Goal: Information Seeking & Learning: Learn about a topic

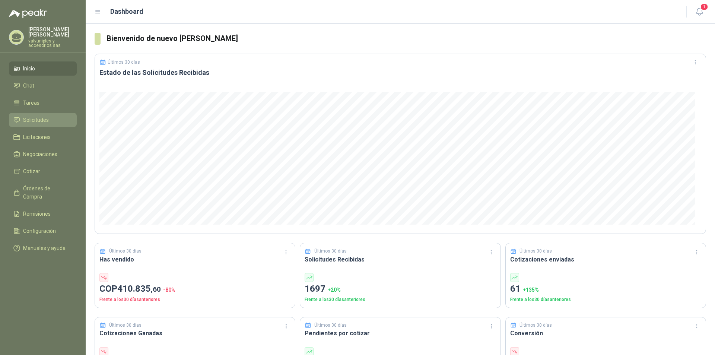
click at [26, 116] on span "Solicitudes" at bounding box center [36, 120] width 26 height 8
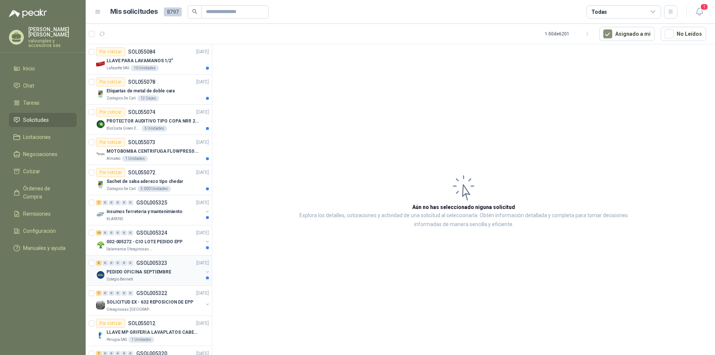
click at [138, 271] on p "PEDIDO OFICINA SEPTIEMBRE" at bounding box center [138, 271] width 65 height 7
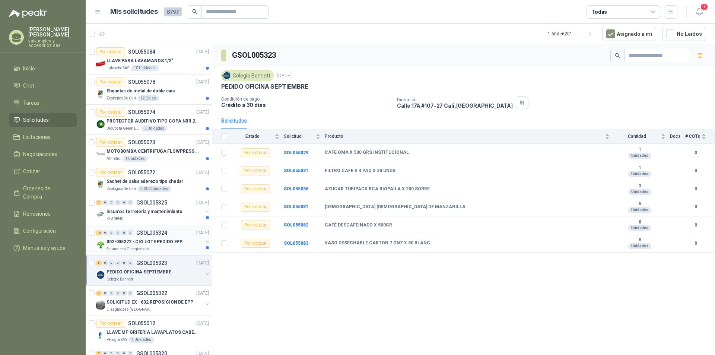
click at [128, 240] on p "002-005272 - CIO LOTE PEDIDO EPP" at bounding box center [144, 241] width 76 height 7
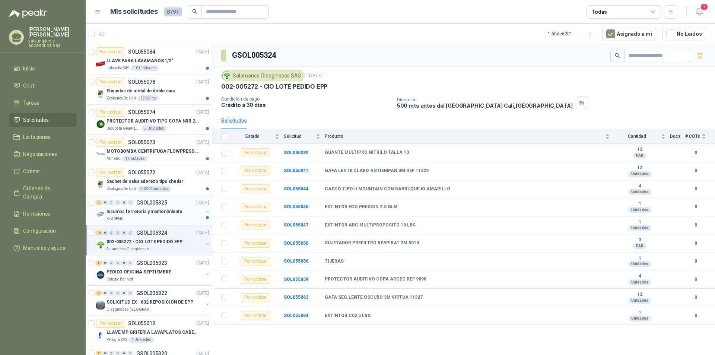
click at [143, 207] on div "7 0 0 0 0 0 GSOL005325 [DATE]" at bounding box center [153, 202] width 114 height 9
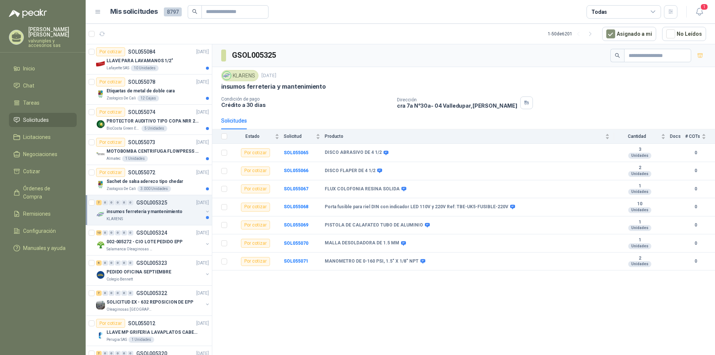
click at [141, 211] on p "insumos ferreteria y mantenimiento" at bounding box center [144, 211] width 76 height 7
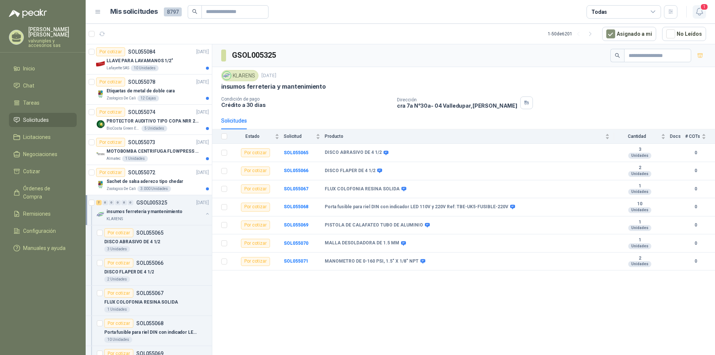
click at [702, 11] on icon "button" at bounding box center [699, 11] width 6 height 7
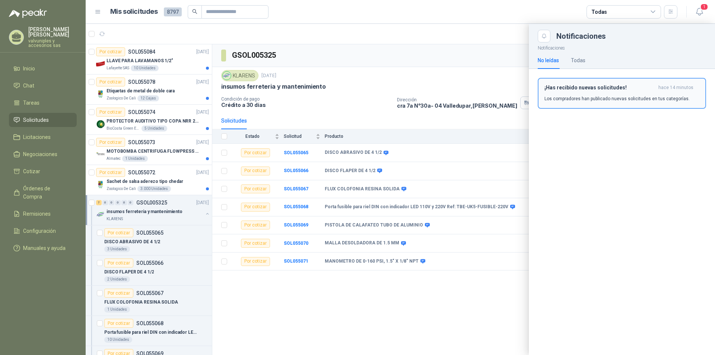
click at [575, 87] on h3 "¡Has recibido nuevas solicitudes!" at bounding box center [599, 87] width 111 height 6
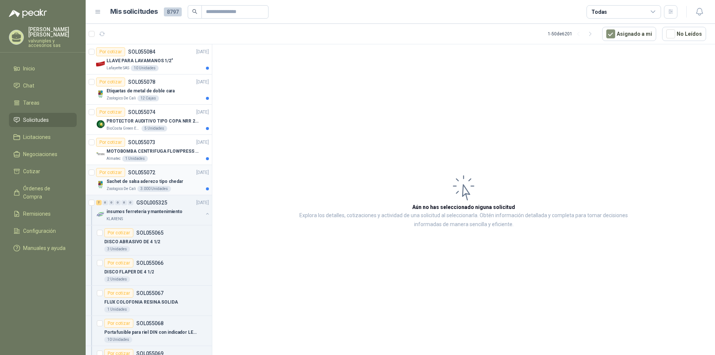
click at [131, 184] on p "Sachet de salsa aderezo tipo chedar" at bounding box center [144, 181] width 77 height 7
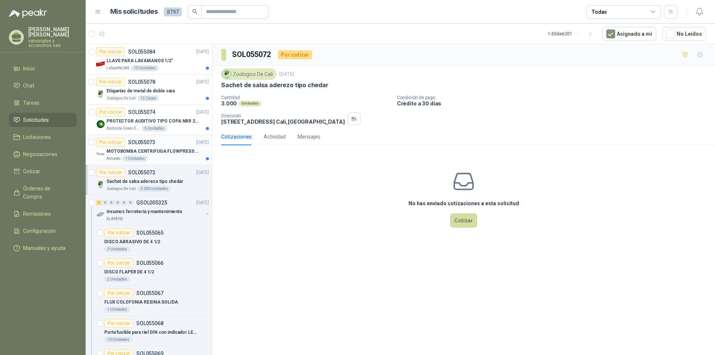
click at [141, 149] on p "MOTOBOMBA CENTRIFUGA FLOWPRESS 1.5HP-220" at bounding box center [152, 151] width 93 height 7
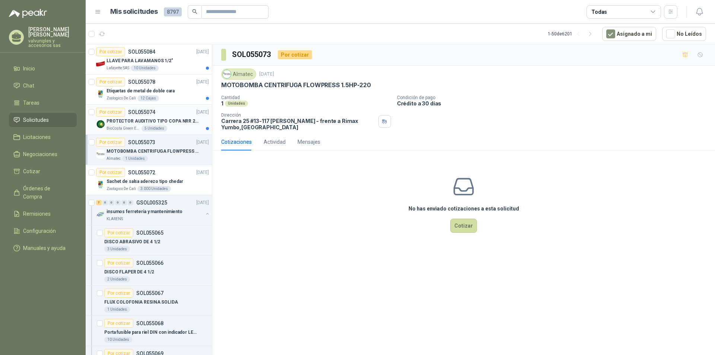
click at [140, 120] on p "PROTECTOR AUDITIVO TIPO COPA NRR 23dB" at bounding box center [152, 121] width 93 height 7
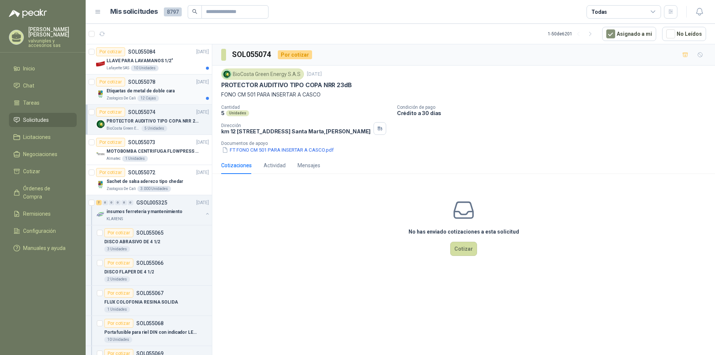
click at [135, 91] on p "Etiquetas de metal de doble cara" at bounding box center [140, 90] width 68 height 7
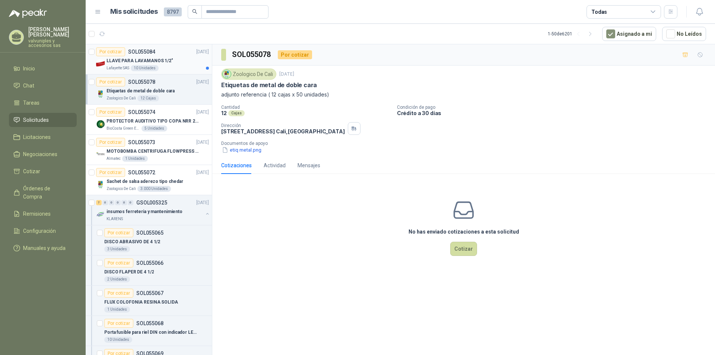
click at [139, 57] on p "LLAVE PARA LAVAMANOS 1/2"" at bounding box center [139, 60] width 67 height 7
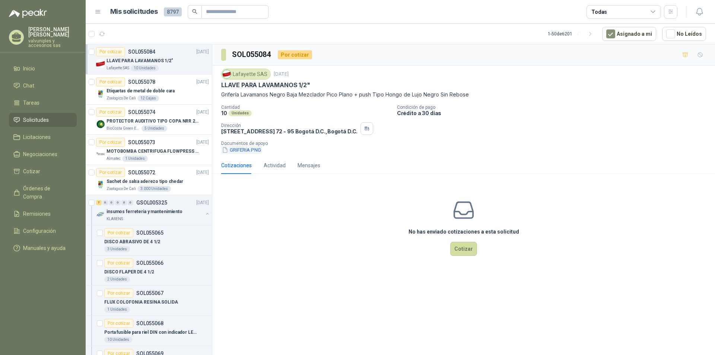
click at [240, 151] on button "GRIFERIA.PNG" at bounding box center [241, 150] width 41 height 8
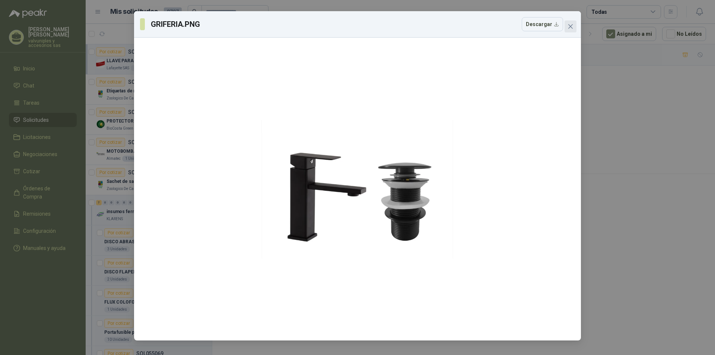
click at [572, 24] on icon "close" at bounding box center [570, 26] width 6 height 6
